Goal: Task Accomplishment & Management: Complete application form

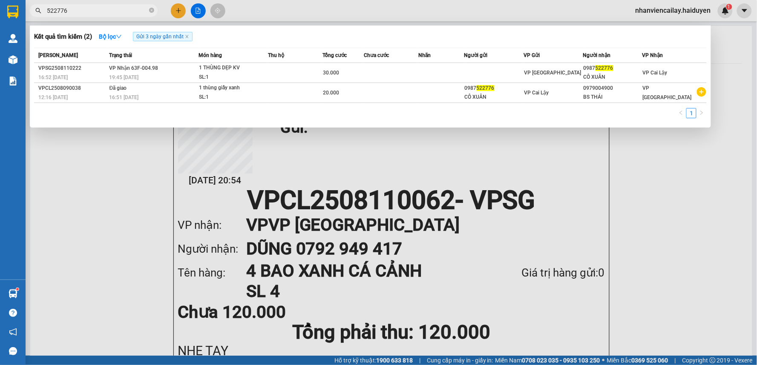
drag, startPoint x: 78, startPoint y: 12, endPoint x: 31, endPoint y: 9, distance: 47.4
click at [31, 9] on span "522776" at bounding box center [94, 10] width 128 height 13
type input "997"
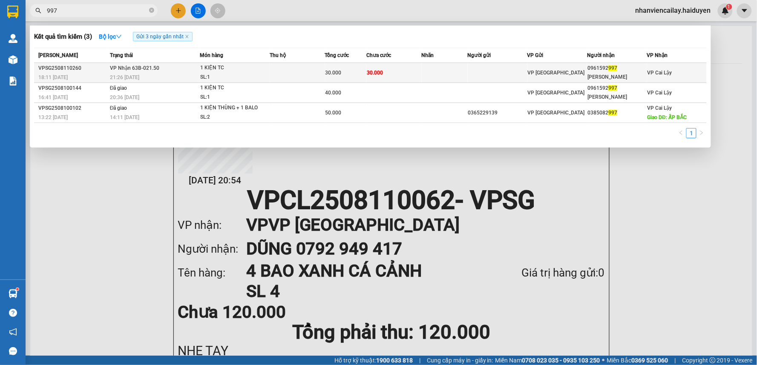
click at [426, 69] on td at bounding box center [445, 73] width 46 height 20
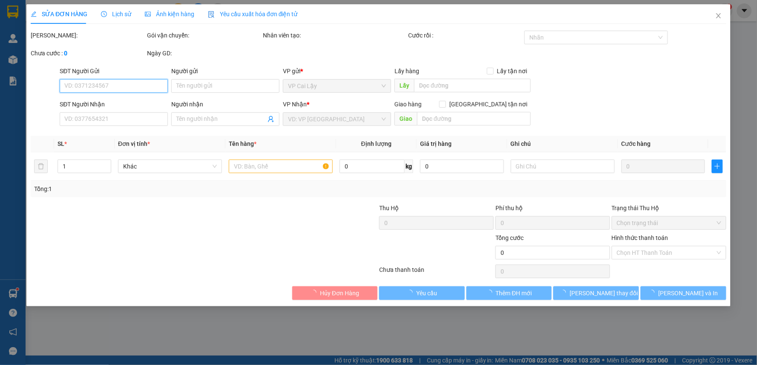
type input "0961592997"
type input "[PERSON_NAME]"
type input "30.000"
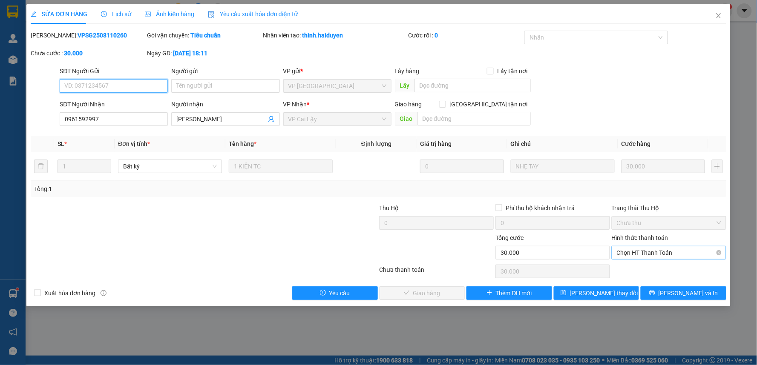
click at [637, 249] on span "Chọn HT Thanh Toán" at bounding box center [669, 253] width 104 height 13
click at [645, 267] on div "Tại văn phòng" at bounding box center [669, 269] width 104 height 9
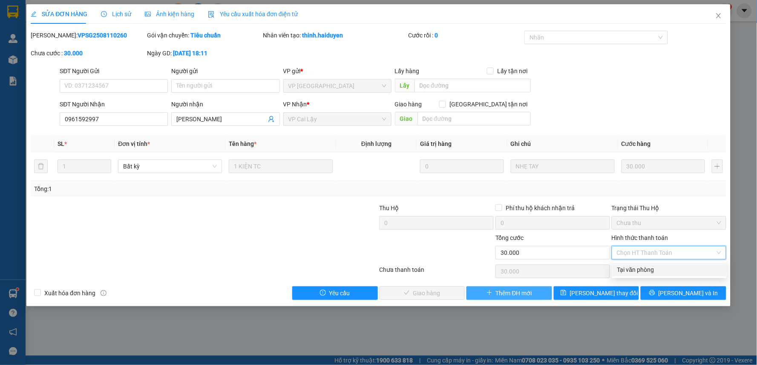
type input "0"
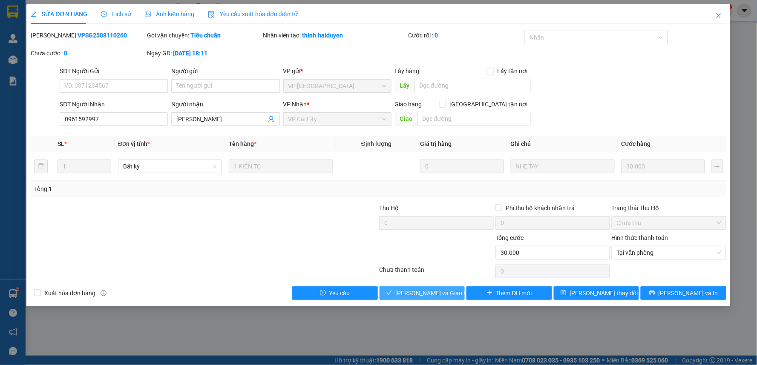
click at [442, 287] on button "[PERSON_NAME] và Giao hàng" at bounding box center [422, 294] width 86 height 14
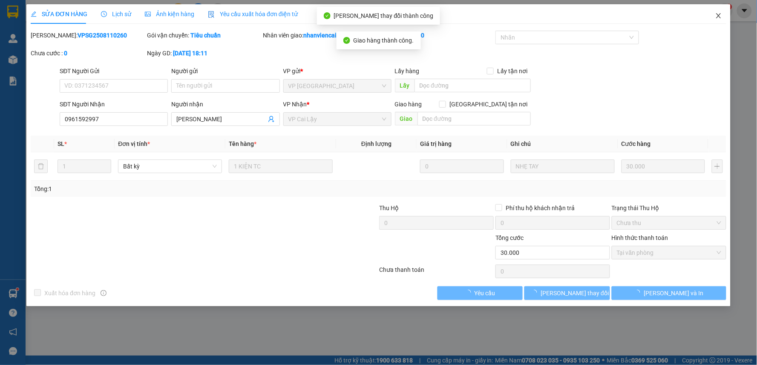
click at [721, 18] on icon "close" at bounding box center [718, 15] width 7 height 7
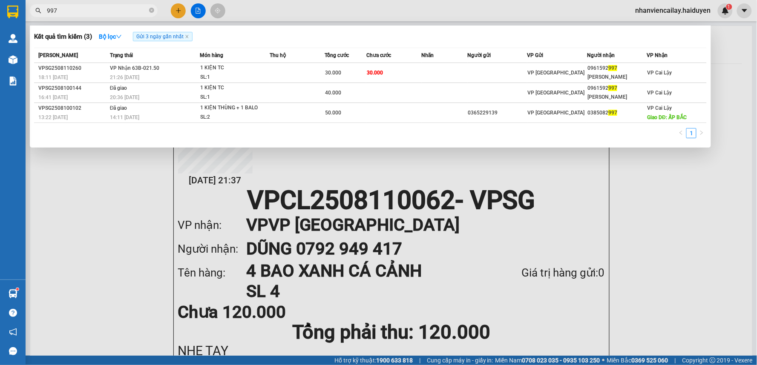
click at [105, 7] on input "997" at bounding box center [97, 10] width 100 height 9
type input "9"
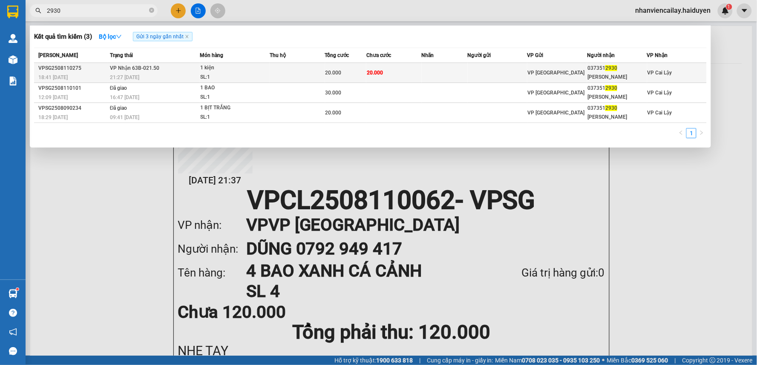
type input "2930"
click at [486, 71] on td at bounding box center [498, 73] width 60 height 20
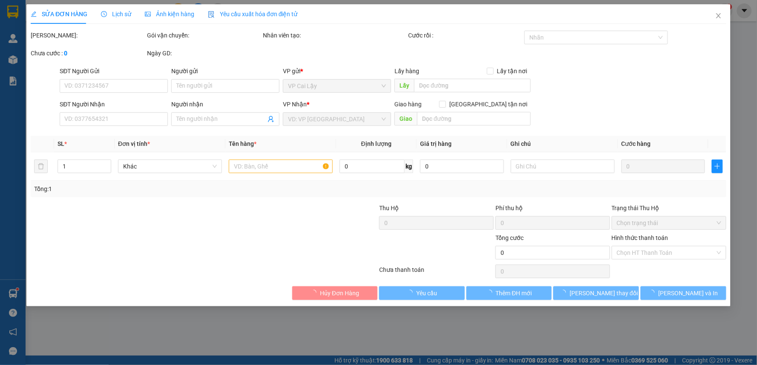
type input "0373512930"
type input "[PERSON_NAME]"
type input "20.000"
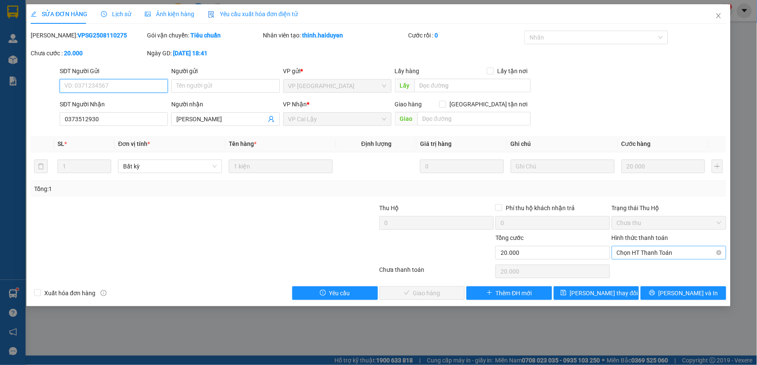
click at [635, 254] on span "Chọn HT Thanh Toán" at bounding box center [669, 253] width 104 height 13
click at [644, 273] on div "Tại văn phòng" at bounding box center [669, 269] width 104 height 9
type input "0"
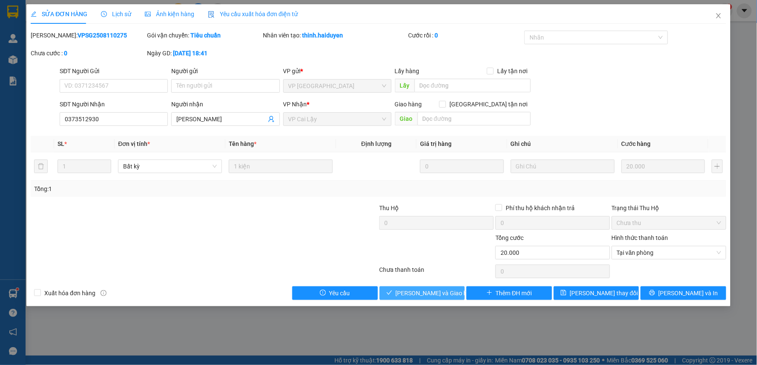
drag, startPoint x: 402, startPoint y: 290, endPoint x: 703, endPoint y: 124, distance: 343.6
click at [402, 290] on button "[PERSON_NAME] và Giao hàng" at bounding box center [422, 294] width 86 height 14
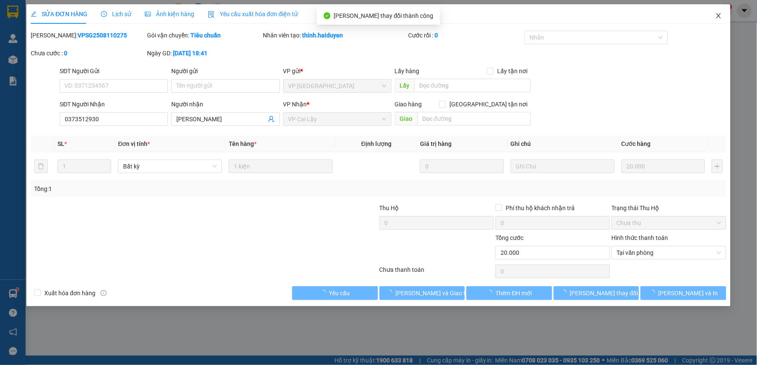
click at [718, 18] on icon "close" at bounding box center [718, 15] width 7 height 7
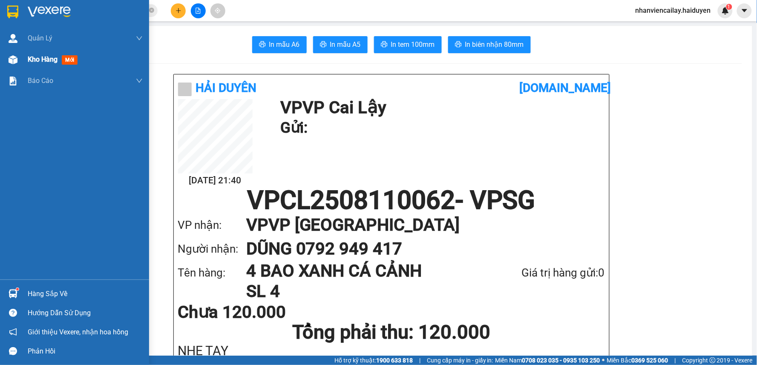
click at [23, 65] on div "Kho hàng mới" at bounding box center [74, 59] width 149 height 21
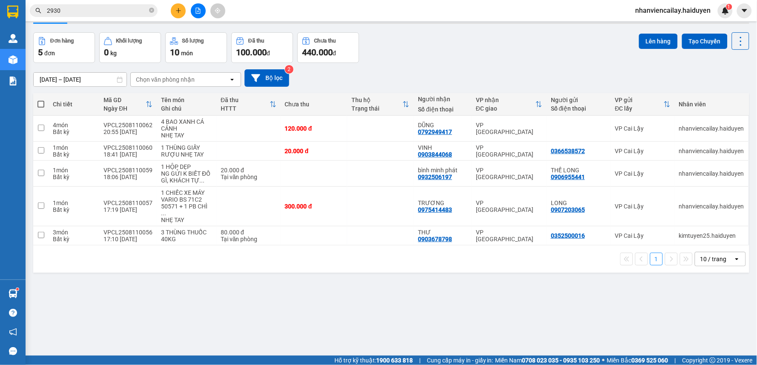
scroll to position [39, 0]
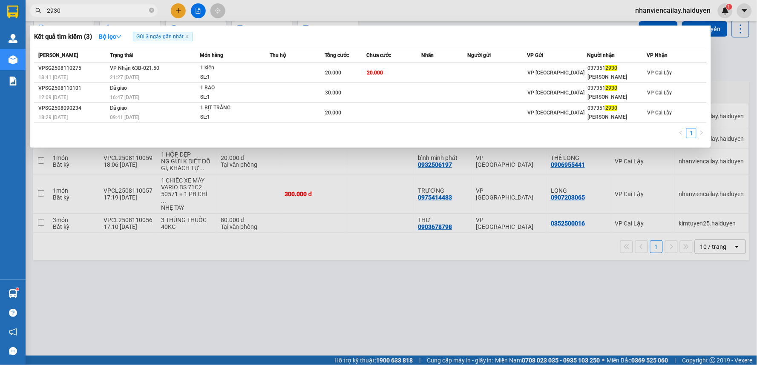
drag, startPoint x: 100, startPoint y: 6, endPoint x: 37, endPoint y: 9, distance: 63.9
click at [36, 9] on div "2930" at bounding box center [83, 10] width 166 height 13
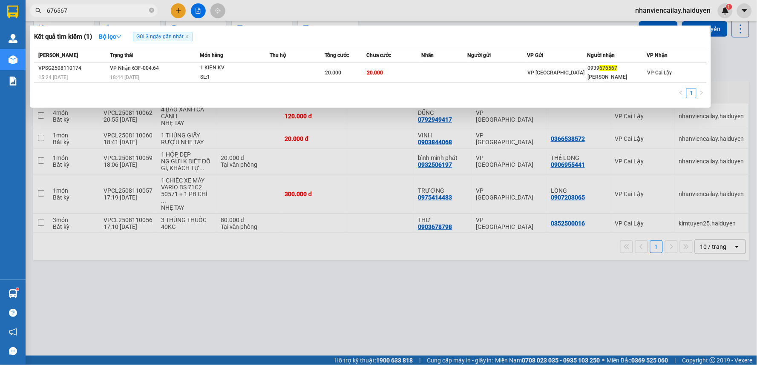
type input "676567"
click at [746, 87] on div at bounding box center [378, 182] width 757 height 365
click at [121, 9] on input "676567" at bounding box center [97, 10] width 100 height 9
drag, startPoint x: 281, startPoint y: 13, endPoint x: 211, endPoint y: 27, distance: 71.2
click at [278, 13] on div at bounding box center [378, 182] width 757 height 365
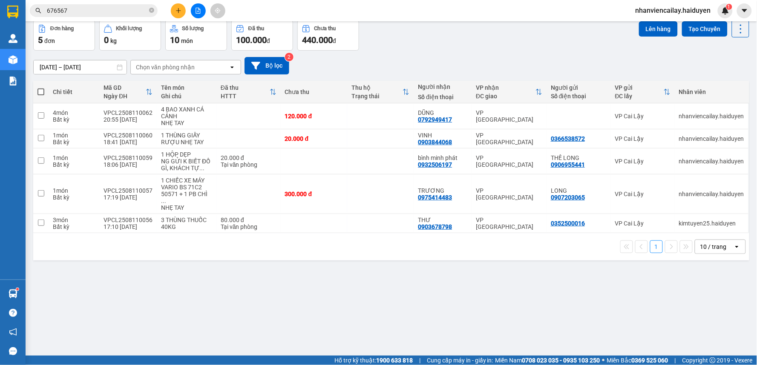
scroll to position [0, 0]
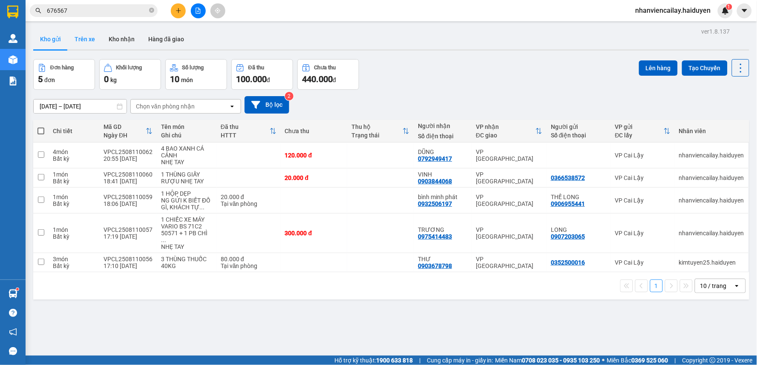
click at [90, 45] on button "Trên xe" at bounding box center [85, 39] width 34 height 20
